Goal: Task Accomplishment & Management: Manage account settings

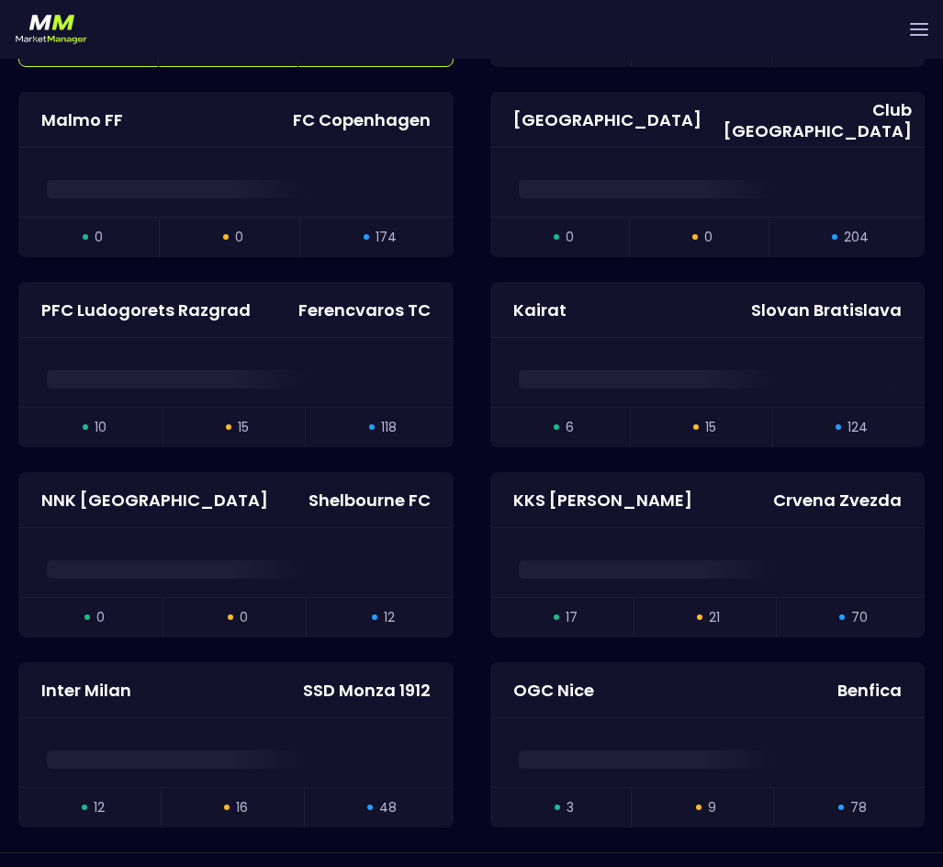
scroll to position [3957, 0]
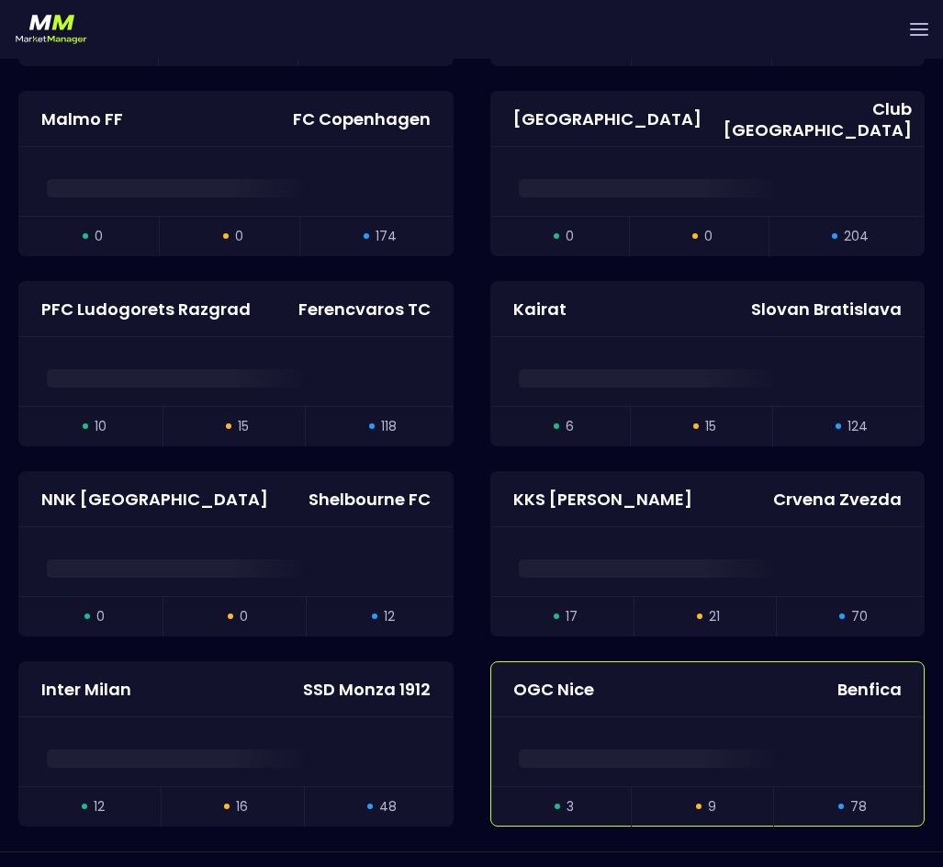
click at [628, 683] on div "OGC Nice Benfica" at bounding box center [708, 689] width 434 height 55
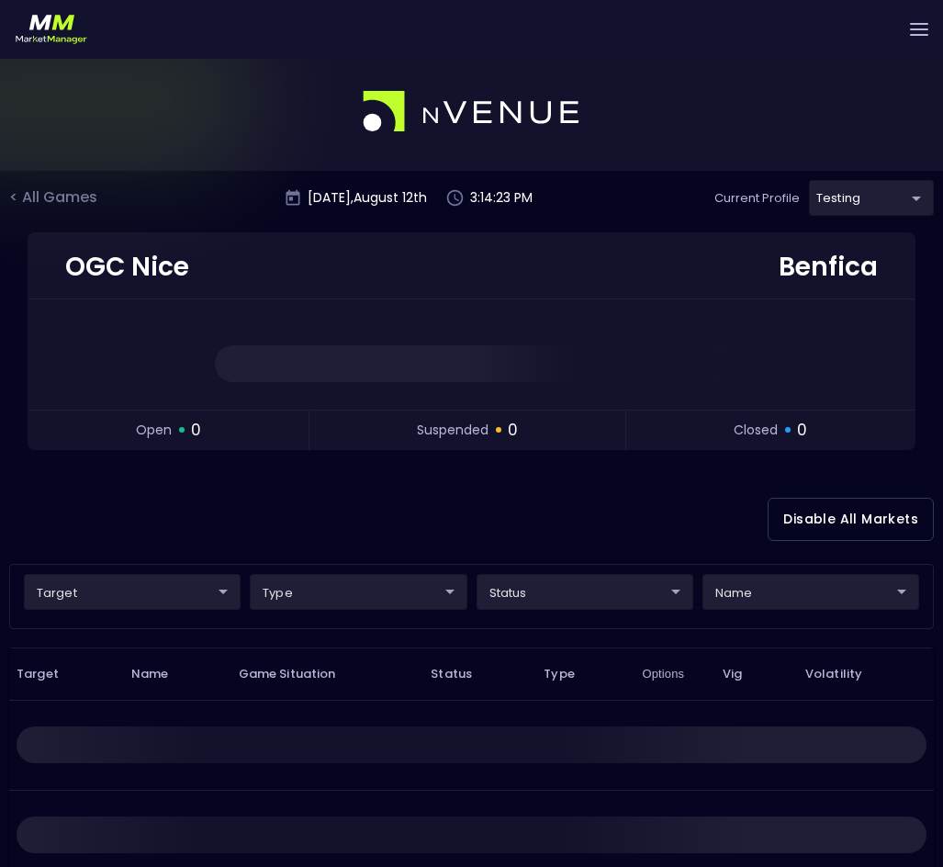
scroll to position [0, 0]
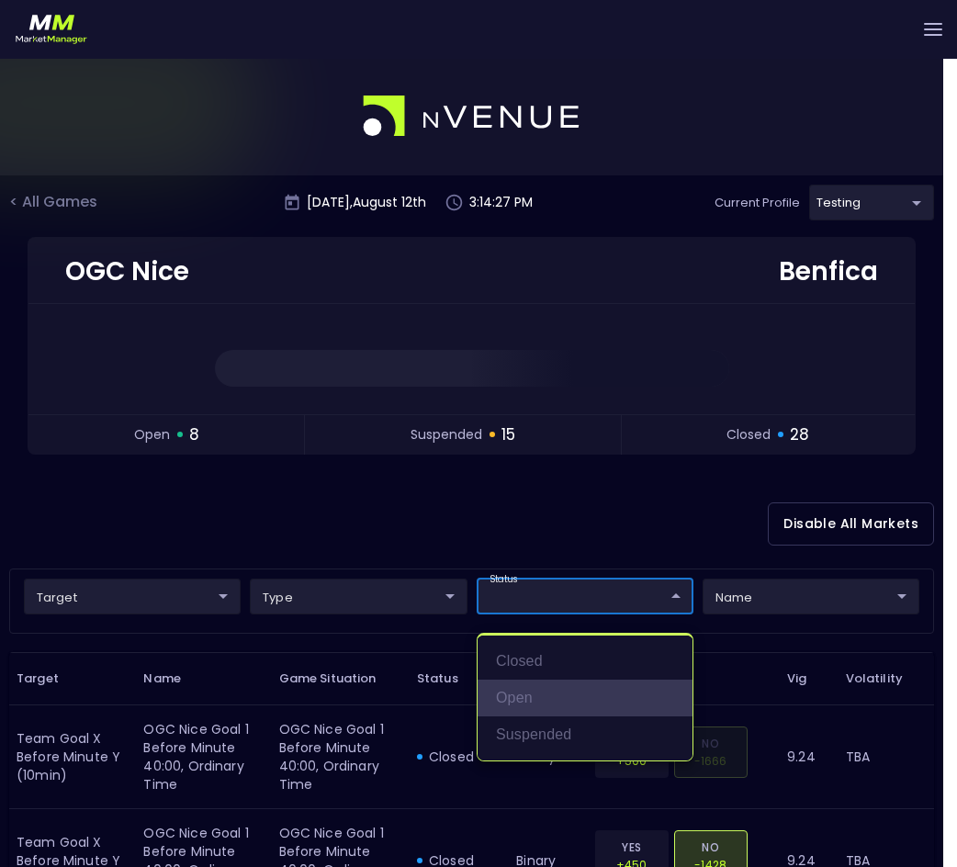
click at [528, 699] on li "open" at bounding box center [585, 698] width 215 height 37
type input "open"
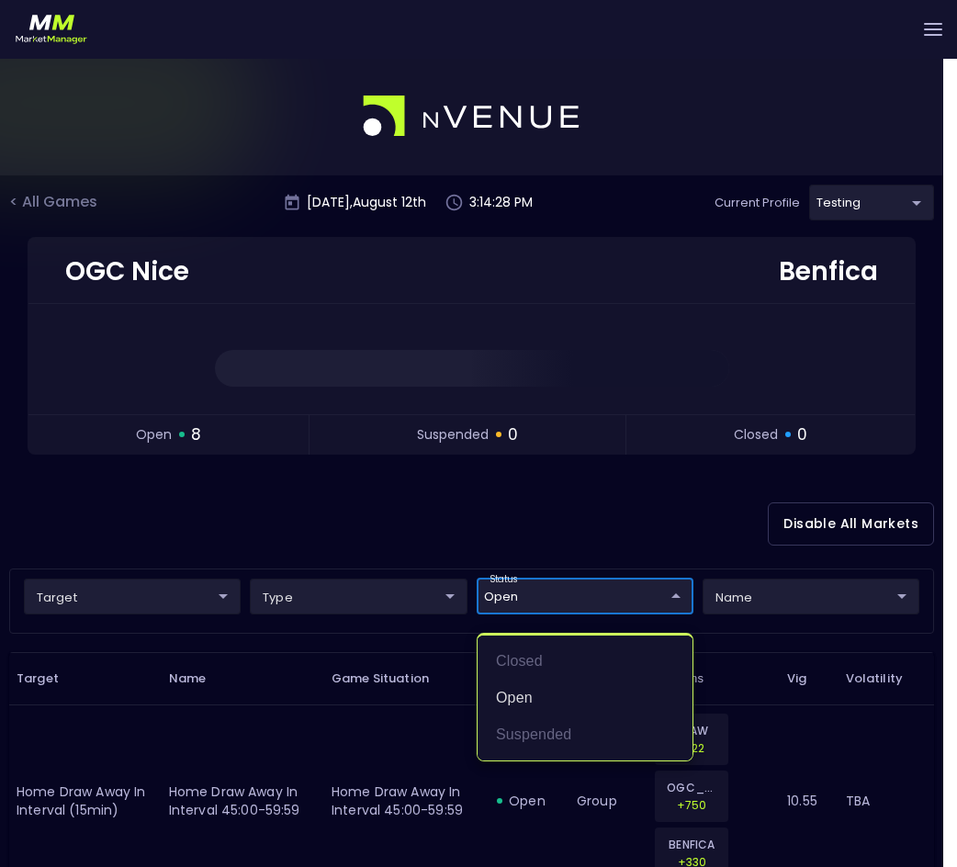
click at [611, 506] on div at bounding box center [478, 433] width 957 height 867
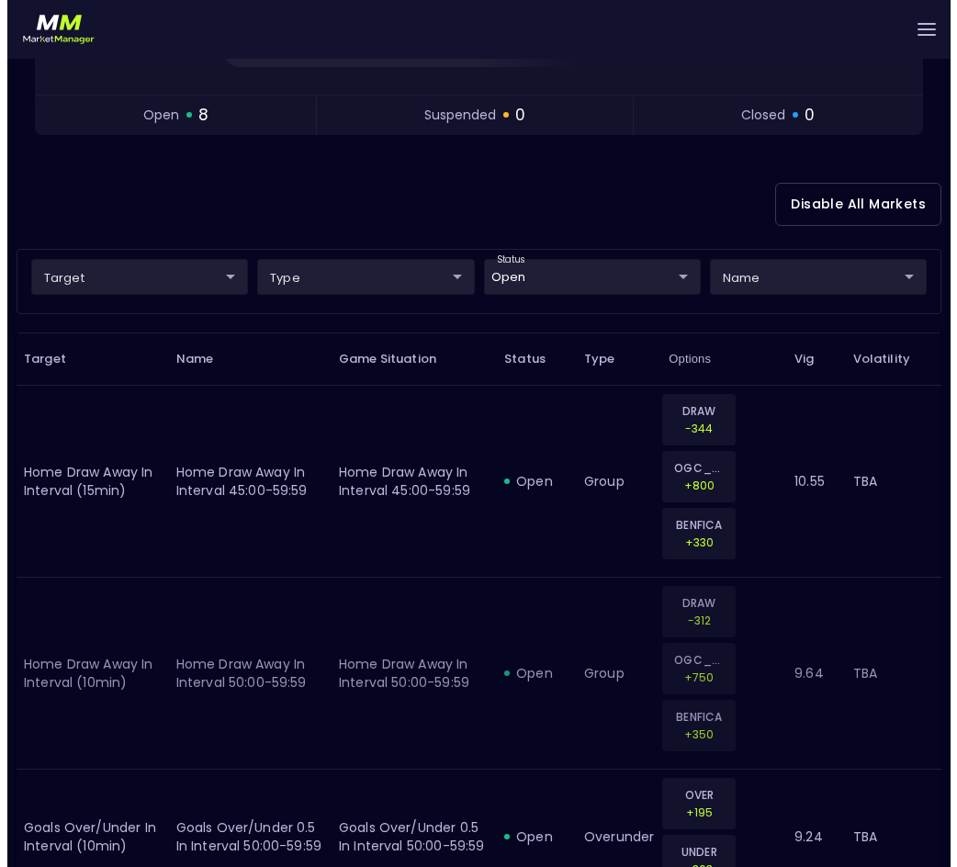
scroll to position [276, 0]
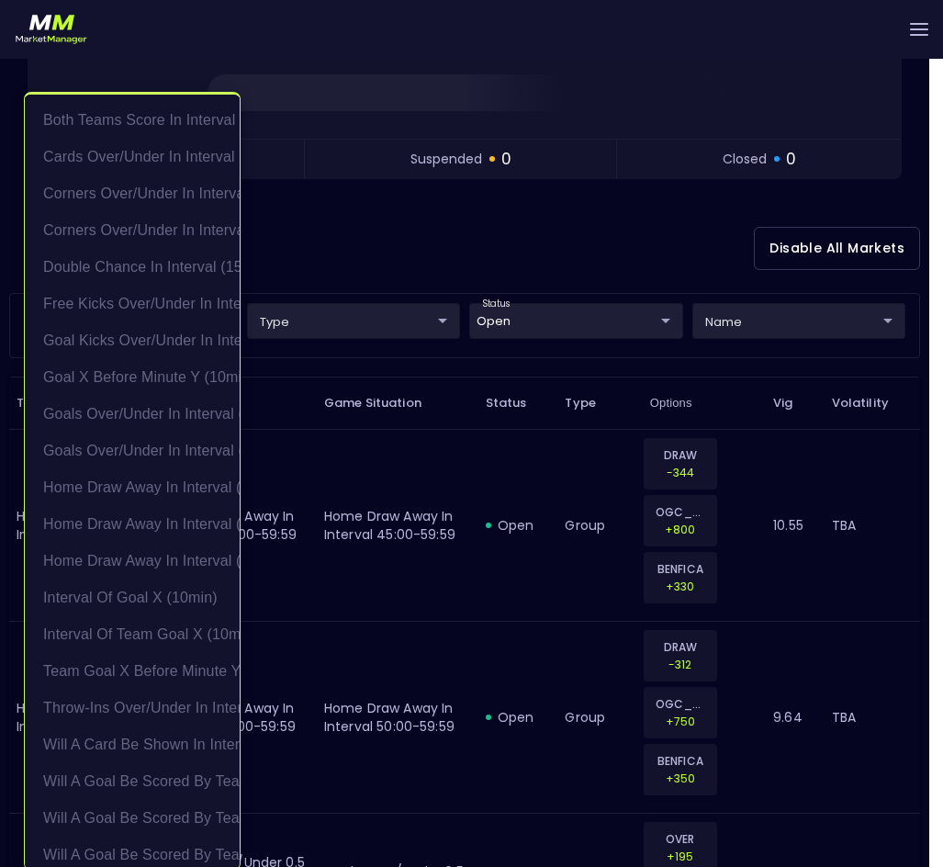
click at [172, 313] on body "Live Markets Market Configuration Profiles History [PERSON_NAME] nVenue Setting…" at bounding box center [471, 730] width 943 height 1899
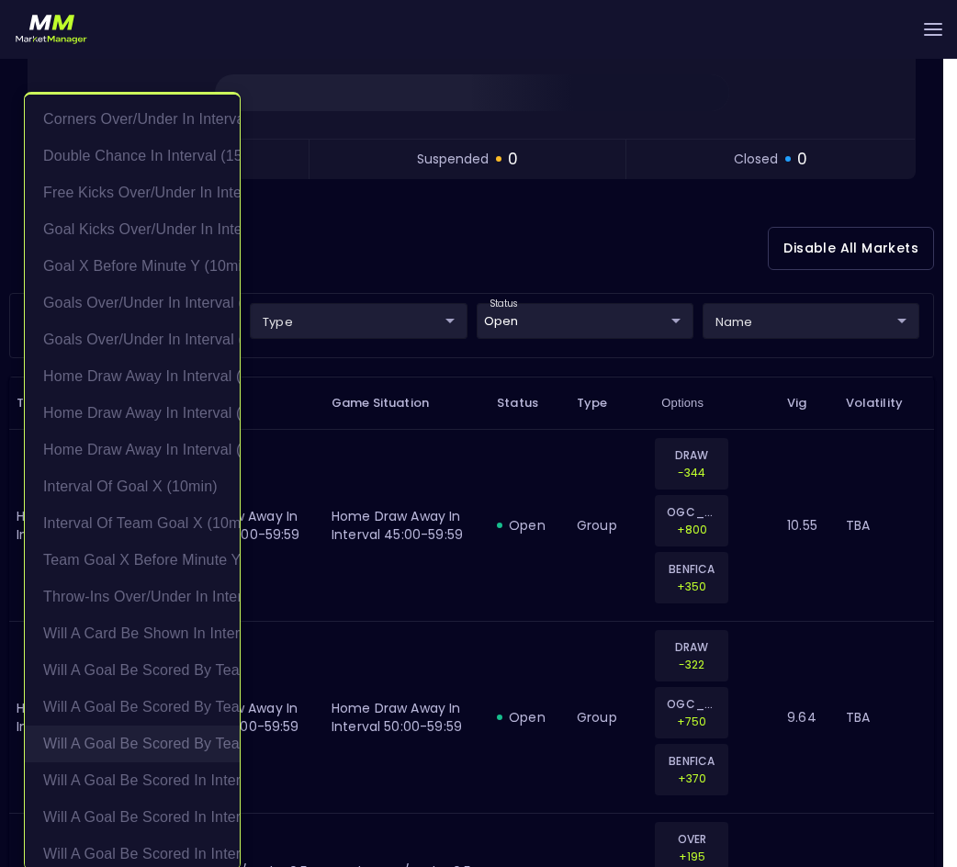
scroll to position [0, 0]
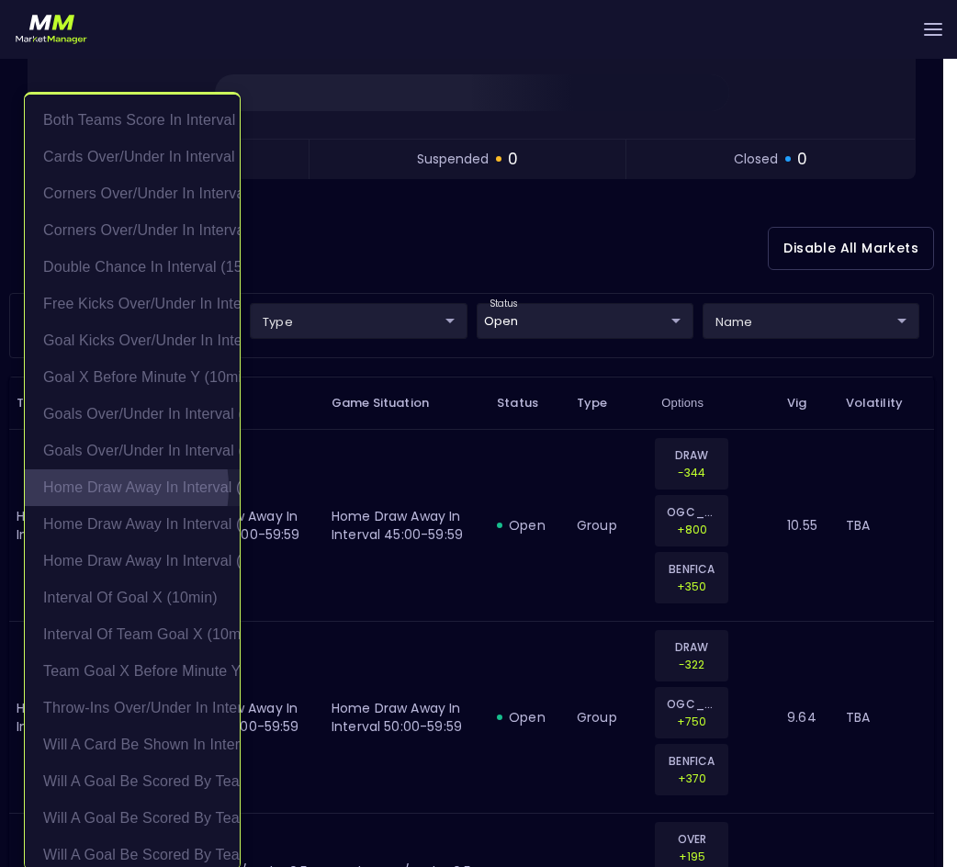
click at [95, 488] on li "Home Draw Away in interval (10min)" at bounding box center [132, 487] width 215 height 37
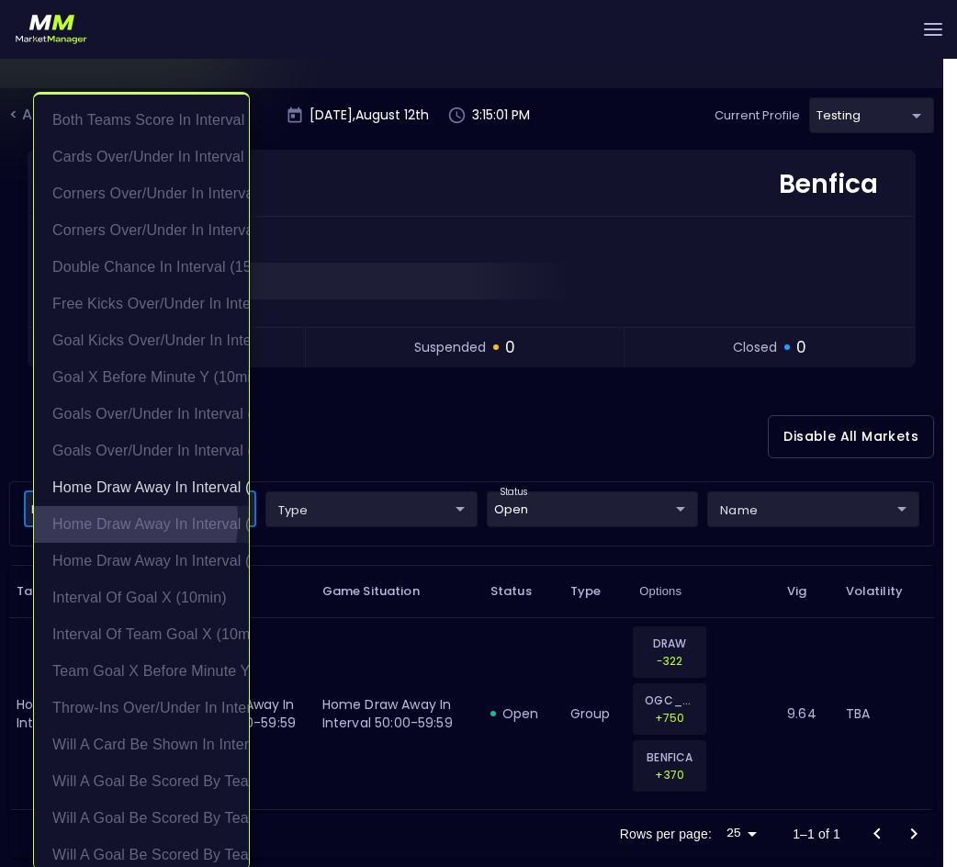
click at [101, 521] on li "Home Draw Away in interval (15min)" at bounding box center [141, 524] width 215 height 37
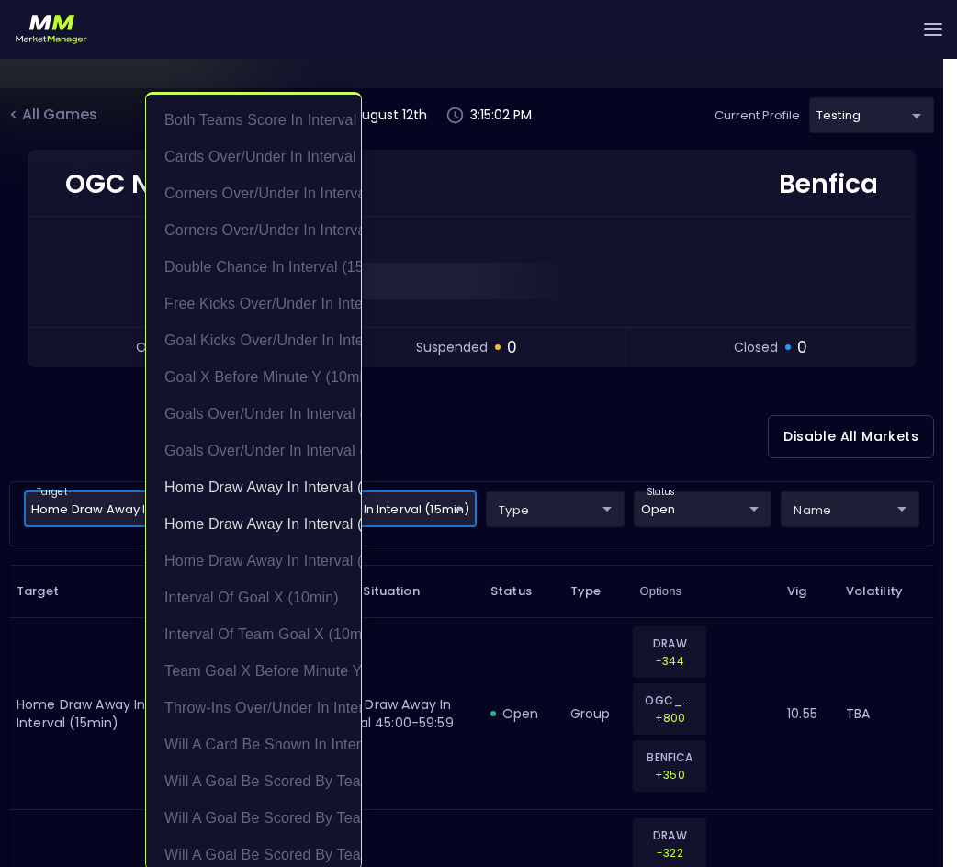
click at [520, 410] on div at bounding box center [478, 433] width 957 height 867
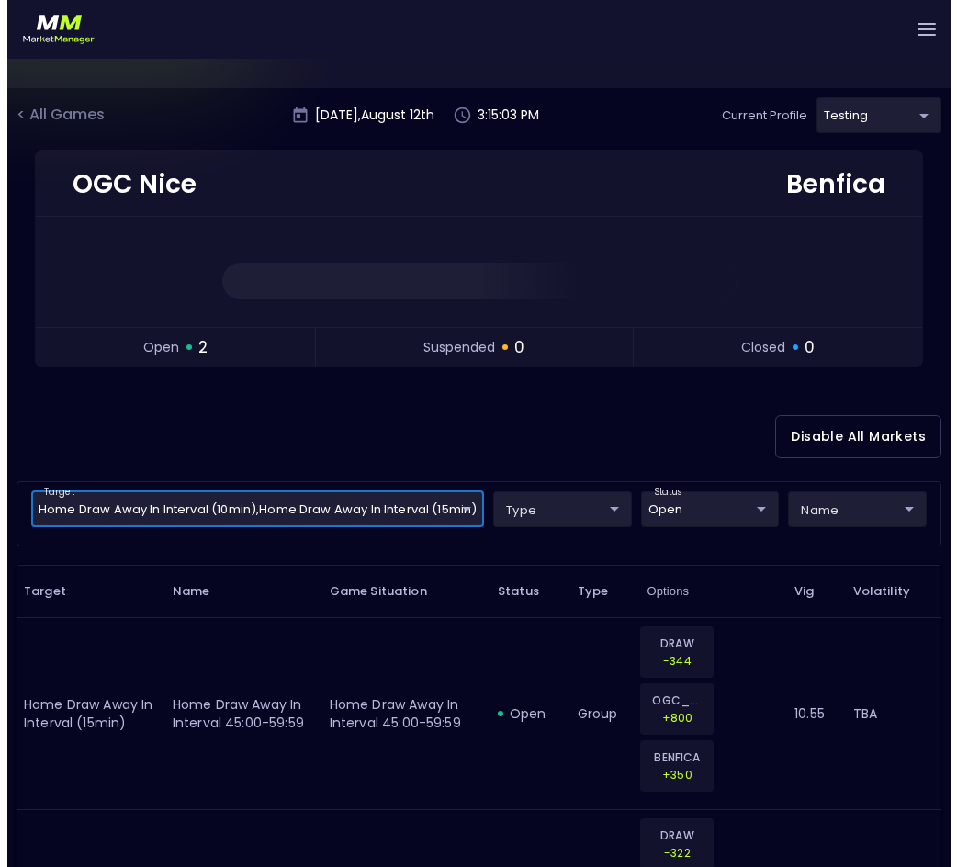
scroll to position [0, 0]
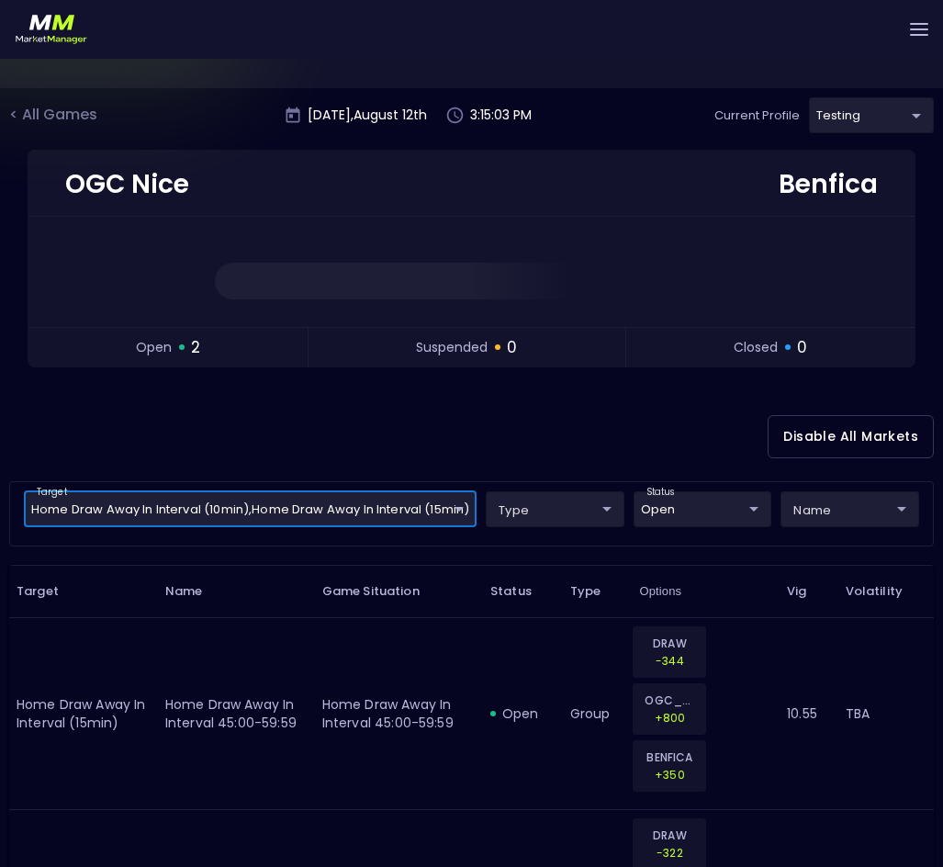
click at [356, 512] on body "Live Markets Market Configuration Profiles History [PERSON_NAME] nVenue Setting…" at bounding box center [471, 514] width 943 height 1089
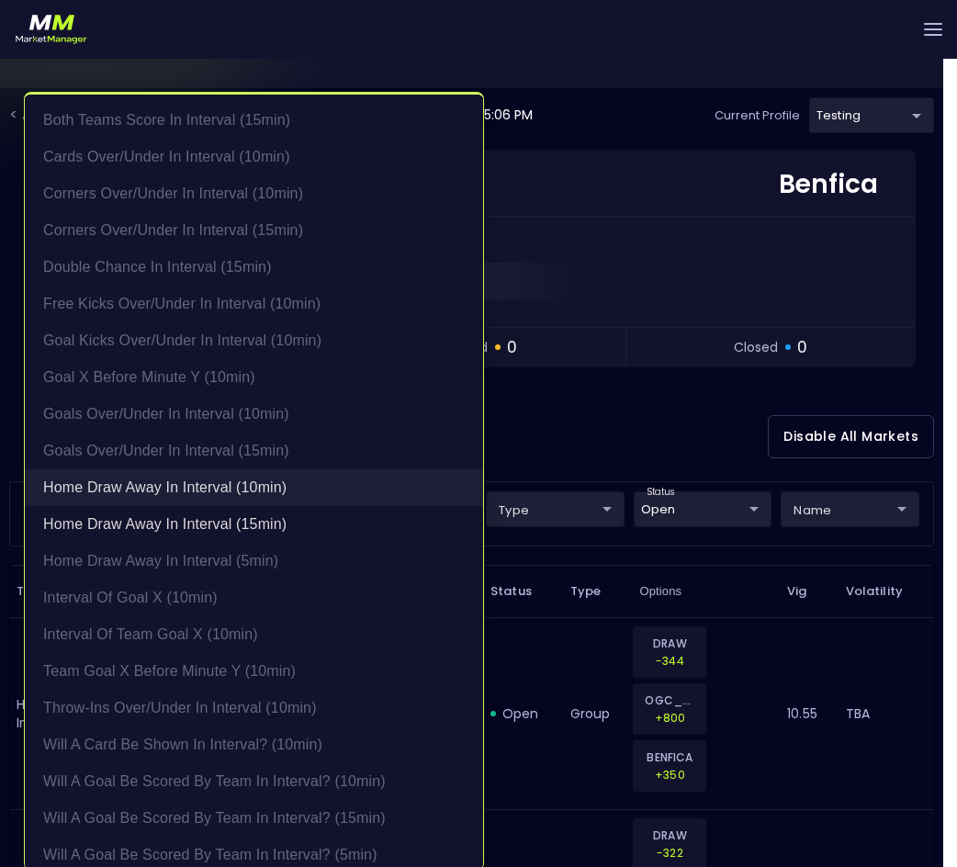
click at [231, 489] on li "Home Draw Away in interval (10min)" at bounding box center [254, 487] width 458 height 37
type input "Home Draw Away in interval (15min)"
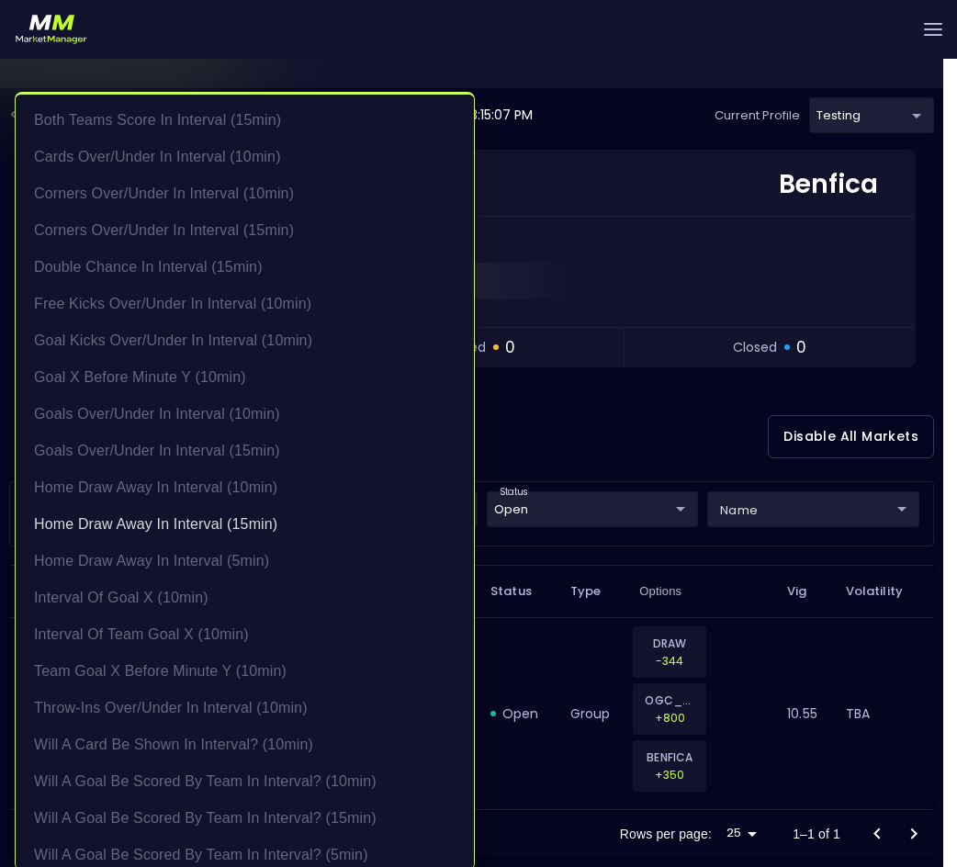
click at [614, 428] on div at bounding box center [478, 433] width 957 height 867
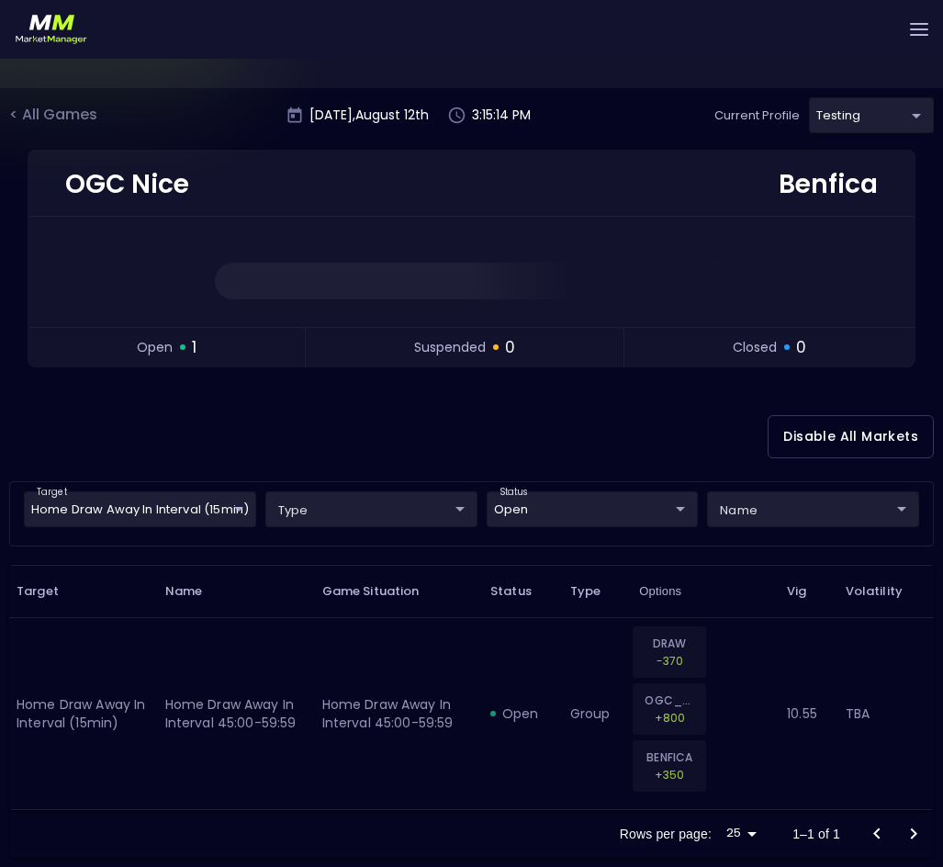
click at [491, 769] on td "open" at bounding box center [523, 713] width 80 height 192
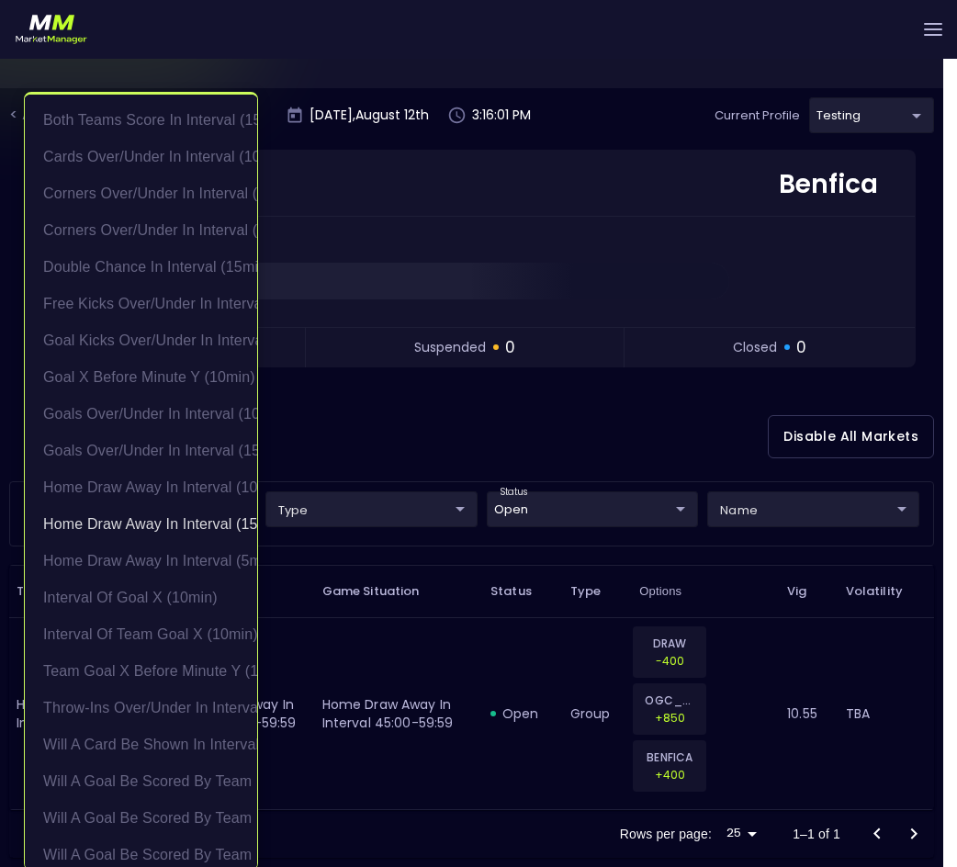
click at [198, 511] on body "Live Markets Market Configuration Profiles History [PERSON_NAME] nVenue Setting…" at bounding box center [478, 418] width 957 height 897
click at [162, 519] on li "Home Draw Away in interval (15min)" at bounding box center [141, 524] width 232 height 37
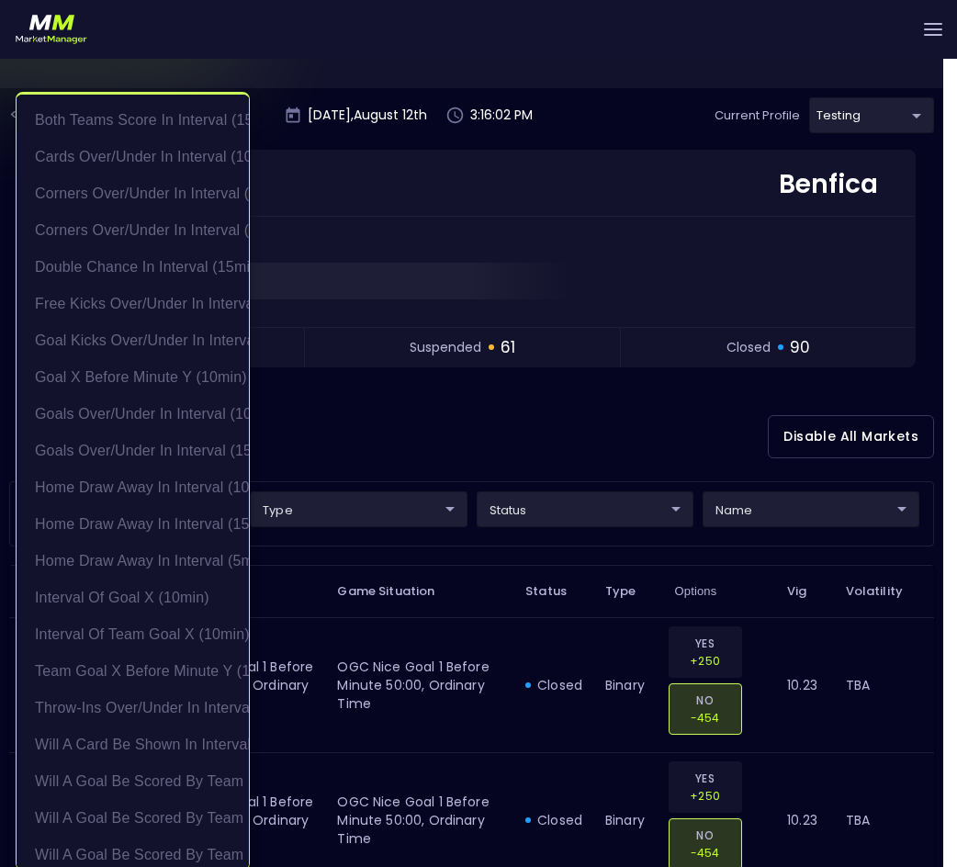
click at [513, 421] on div at bounding box center [478, 433] width 957 height 867
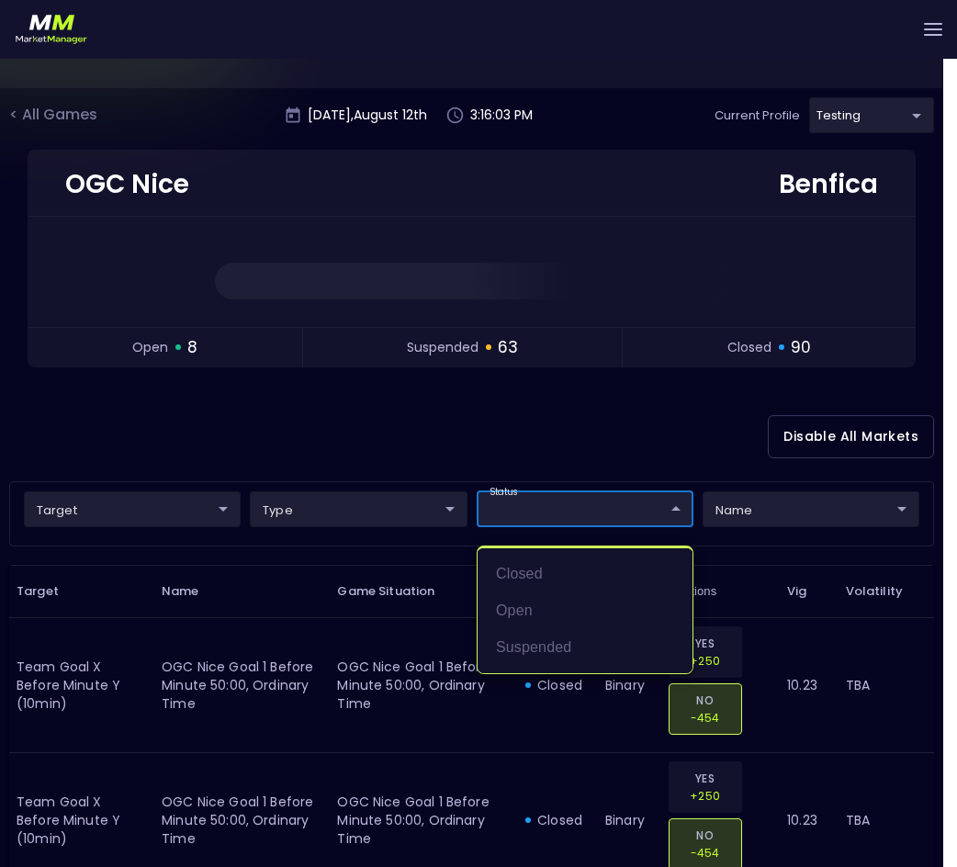
click at [524, 617] on li "open" at bounding box center [585, 610] width 215 height 37
type input "open"
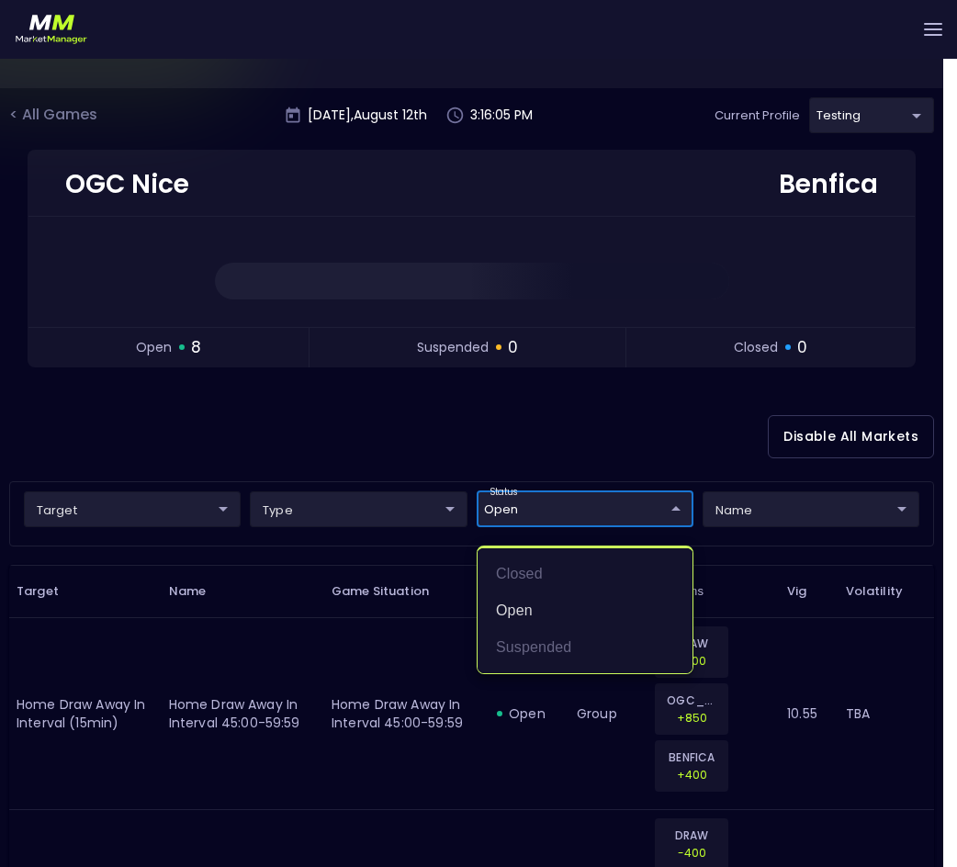
click at [560, 426] on div at bounding box center [478, 433] width 957 height 867
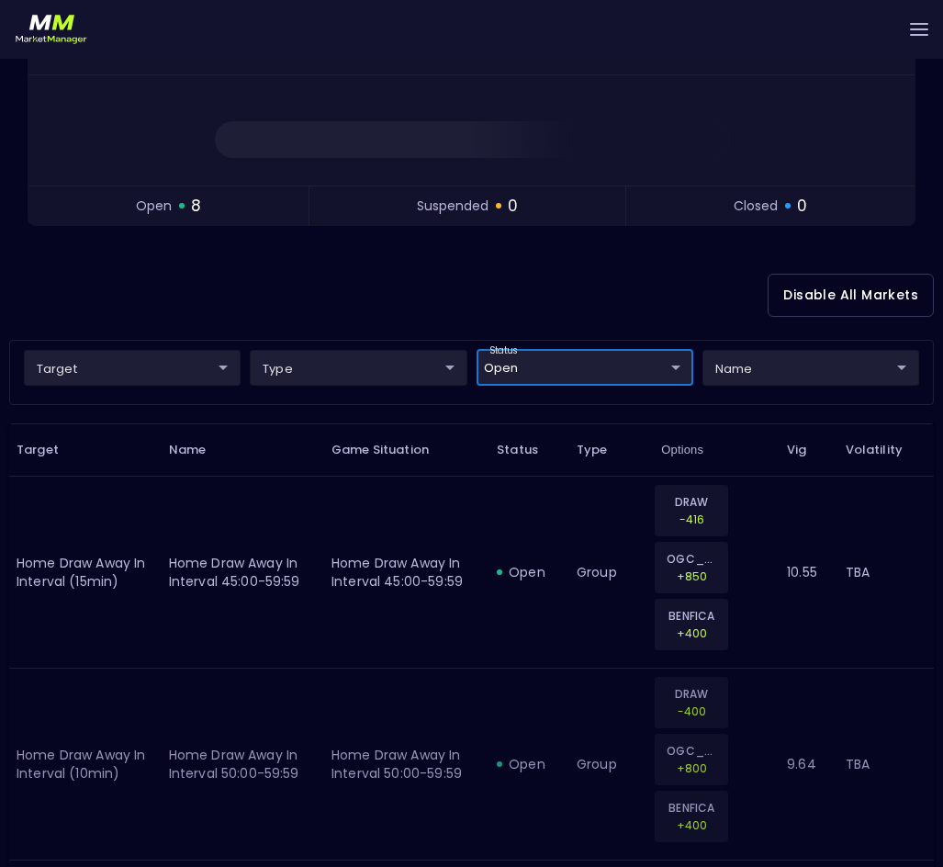
scroll to position [79, 0]
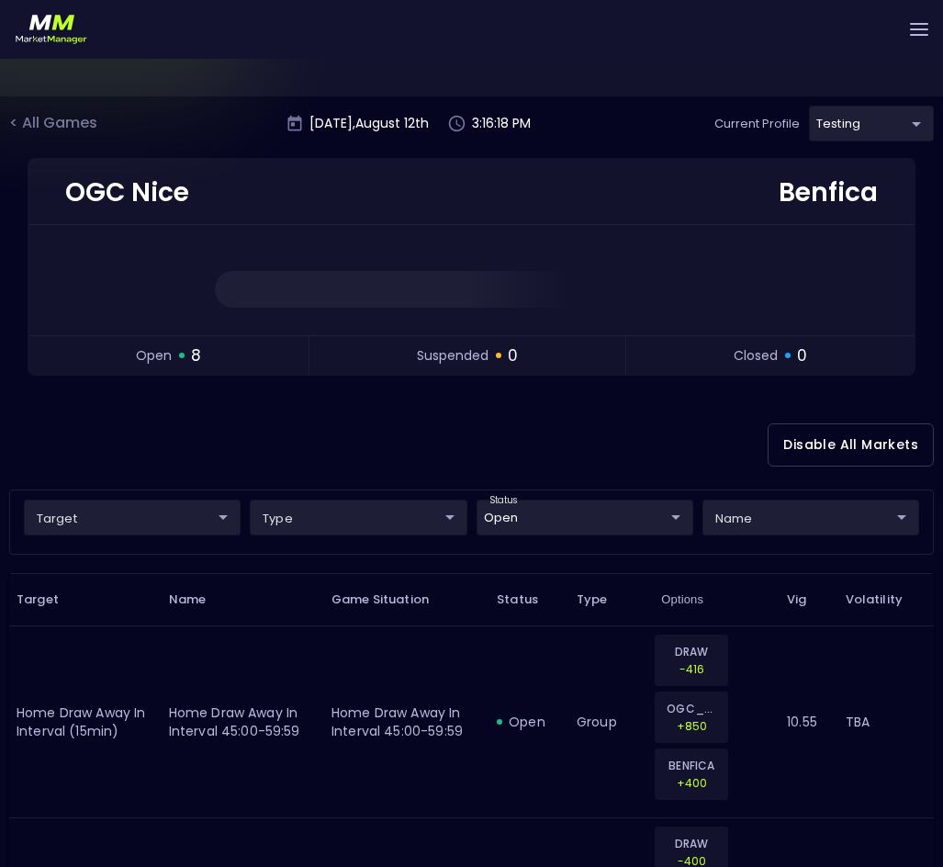
click at [472, 431] on div "Disable All Markets" at bounding box center [471, 444] width 925 height 89
